Goal: Task Accomplishment & Management: Use online tool/utility

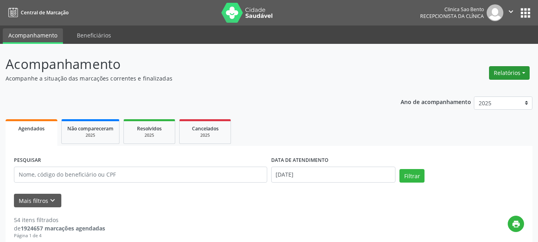
click at [507, 70] on button "Relatórios" at bounding box center [509, 73] width 41 height 14
click at [473, 87] on link "Agendamentos" at bounding box center [487, 89] width 86 height 11
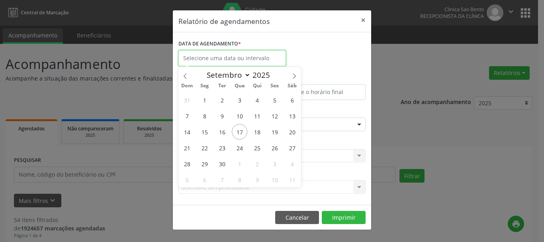
click at [231, 52] on input "text" at bounding box center [233, 58] width 108 height 16
click at [259, 131] on span "18" at bounding box center [257, 132] width 16 height 16
type input "[DATE]"
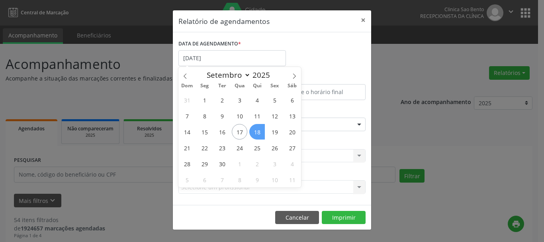
click at [258, 130] on span "18" at bounding box center [257, 132] width 16 height 16
click at [258, 130] on div "Seleciona uma especialidade" at bounding box center [272, 125] width 187 height 14
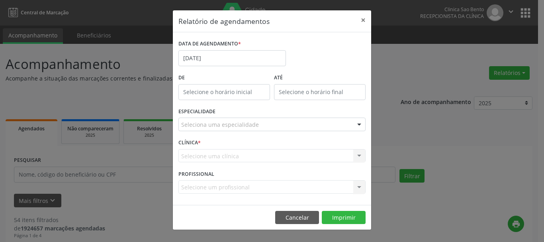
click at [312, 60] on div "DATA DE AGENDAMENTO * [DATE]" at bounding box center [272, 55] width 191 height 34
click at [267, 126] on div "Seleciona uma especialidade" at bounding box center [272, 125] width 187 height 14
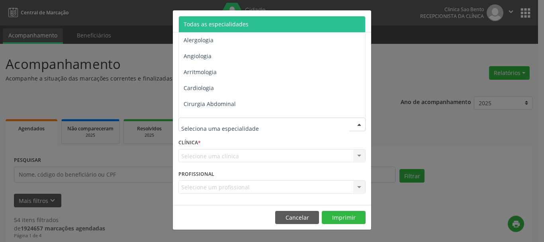
click at [264, 28] on span "Todas as especialidades" at bounding box center [273, 24] width 188 height 16
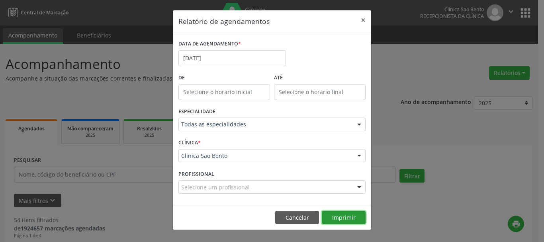
click at [343, 215] on button "Imprimir" at bounding box center [344, 218] width 44 height 14
click at [491, 212] on div "Relatório de agendamentos × DATA DE AGENDAMENTO * [DATE] De ATÉ ESPECIALIDADE T…" at bounding box center [272, 121] width 544 height 242
click at [471, 85] on div "Relatório de agendamentos × DATA DE AGENDAMENTO * [DATE] De ATÉ ESPECIALIDADE T…" at bounding box center [272, 121] width 544 height 242
click at [414, 63] on div "Relatório de agendamentos × DATA DE AGENDAMENTO * [DATE] De ATÉ ESPECIALIDADE T…" at bounding box center [272, 121] width 544 height 242
